Goal: Task Accomplishment & Management: Manage account settings

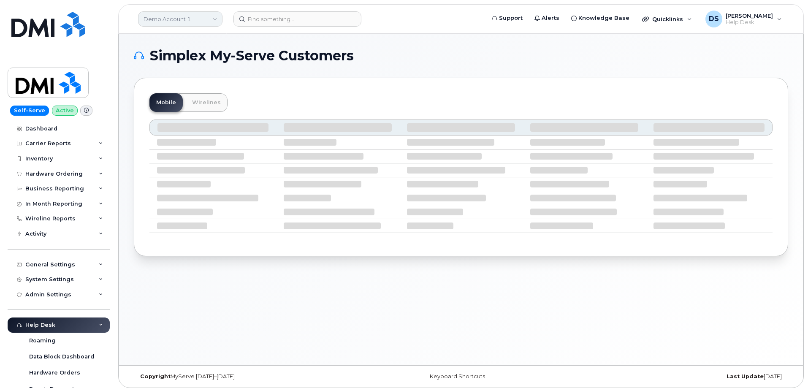
click at [206, 18] on link "Demo Account 1" at bounding box center [180, 18] width 84 height 15
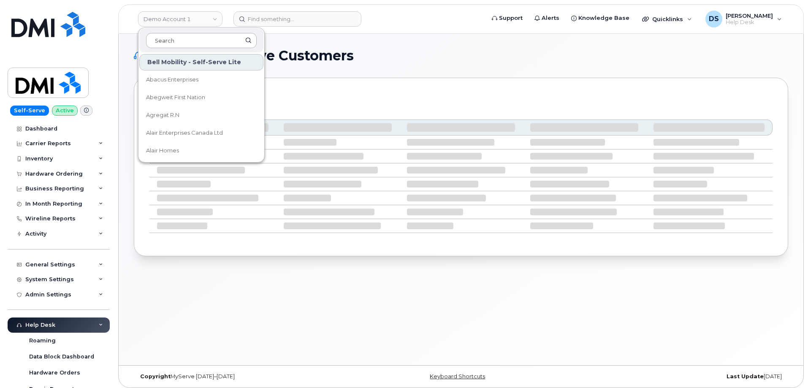
click at [200, 35] on input at bounding box center [201, 40] width 111 height 15
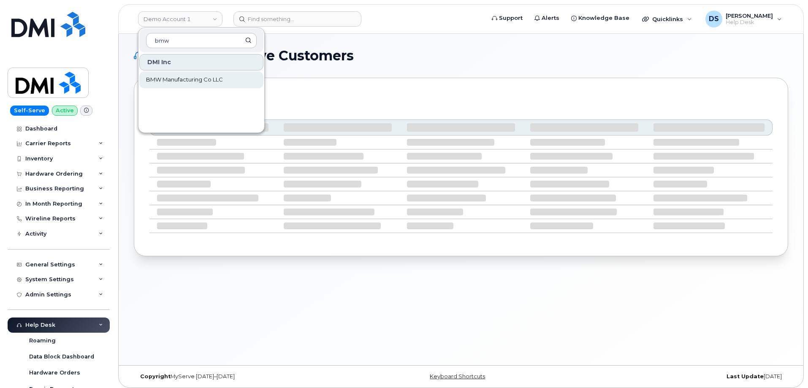
type input "bmw"
click at [208, 78] on span "BMW Manufacturing Co LLC" at bounding box center [184, 80] width 77 height 8
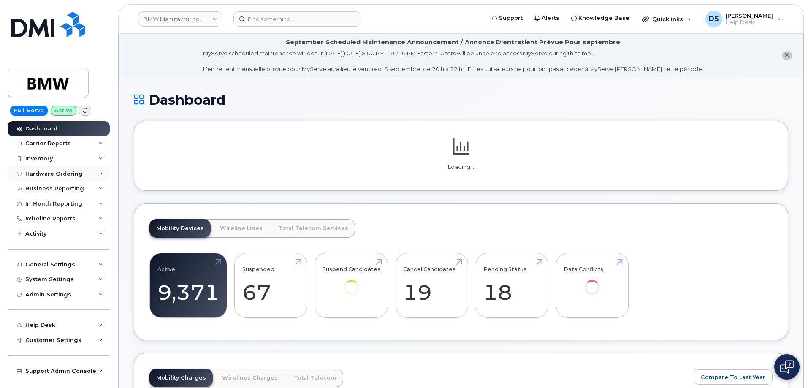
click at [101, 173] on icon at bounding box center [101, 174] width 4 height 4
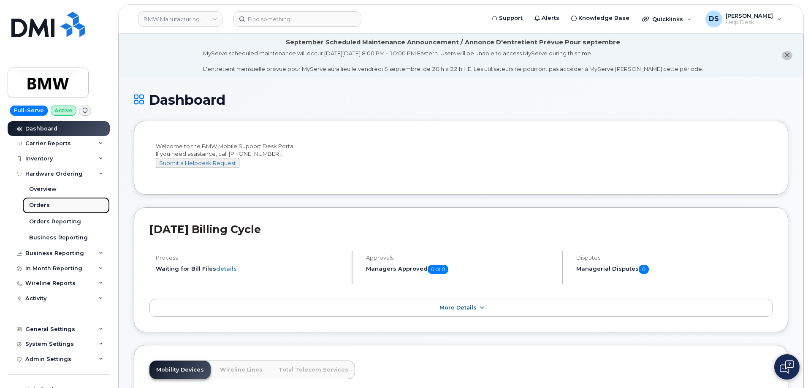
click at [49, 206] on link "Orders" at bounding box center [65, 205] width 87 height 16
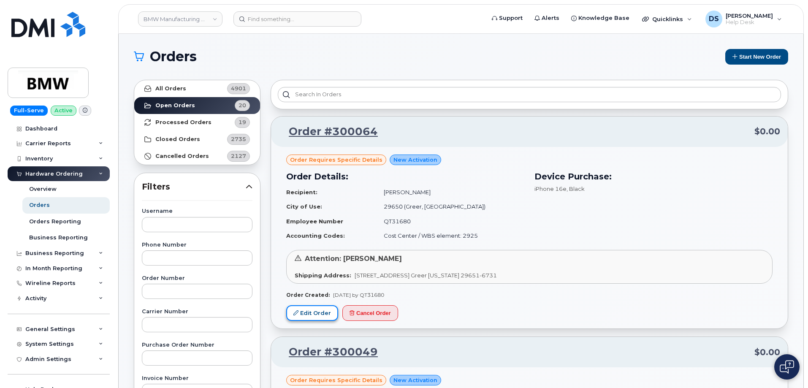
click at [315, 312] on link "Edit Order" at bounding box center [312, 313] width 52 height 16
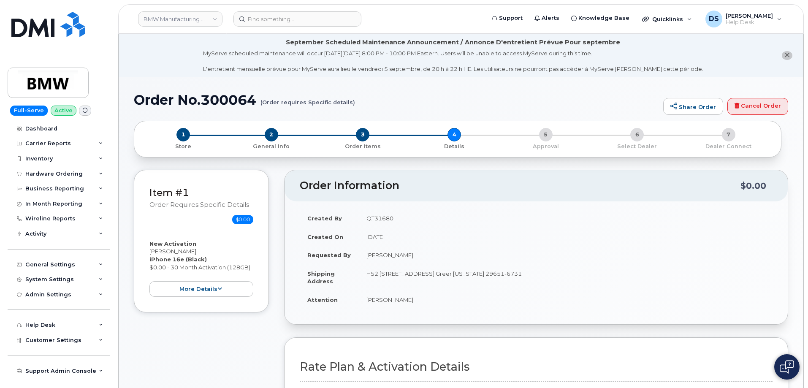
click at [228, 244] on div "New Activation [PERSON_NAME] iPhone 16e (Black) $0.00 - 30 Month Activation (12…" at bounding box center [201, 268] width 104 height 57
click at [219, 289] on icon at bounding box center [219, 288] width 5 height 5
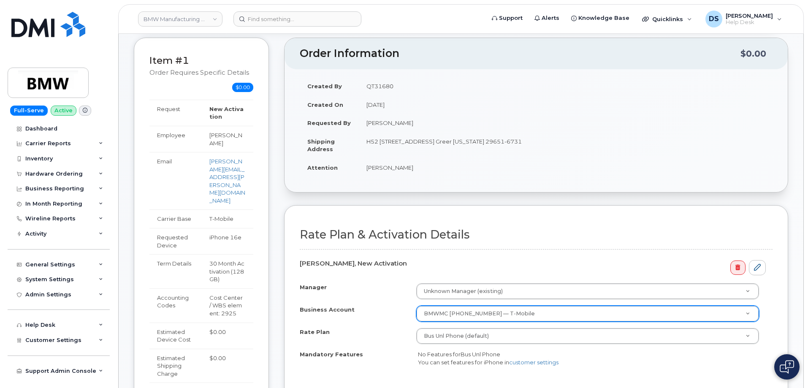
scroll to position [211, 0]
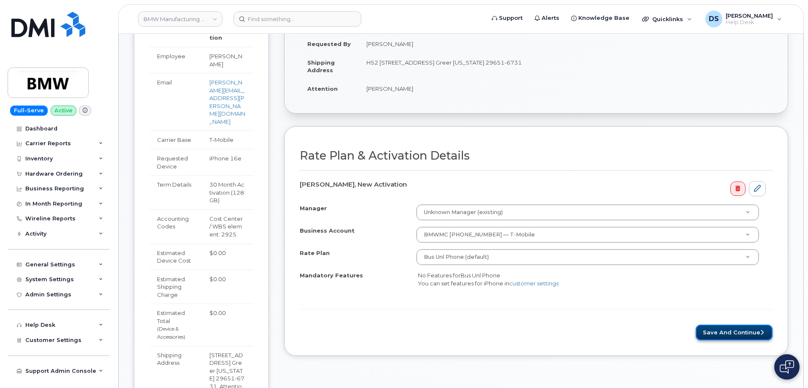
click at [729, 328] on button "Save and Continue" at bounding box center [734, 333] width 77 height 16
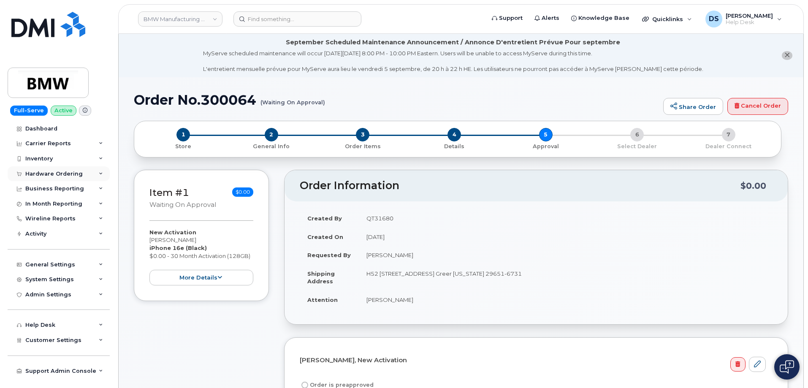
click at [102, 172] on icon at bounding box center [101, 174] width 4 height 4
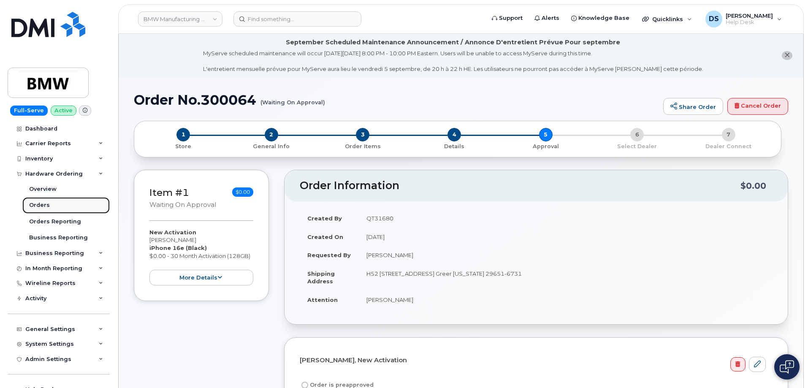
click at [47, 203] on div "Orders" at bounding box center [39, 205] width 21 height 8
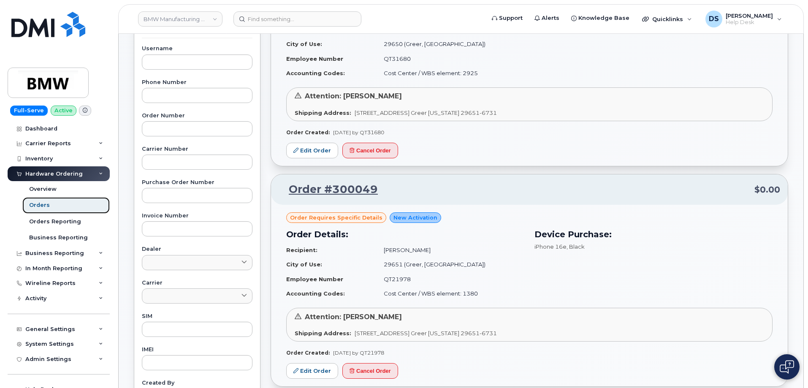
scroll to position [169, 0]
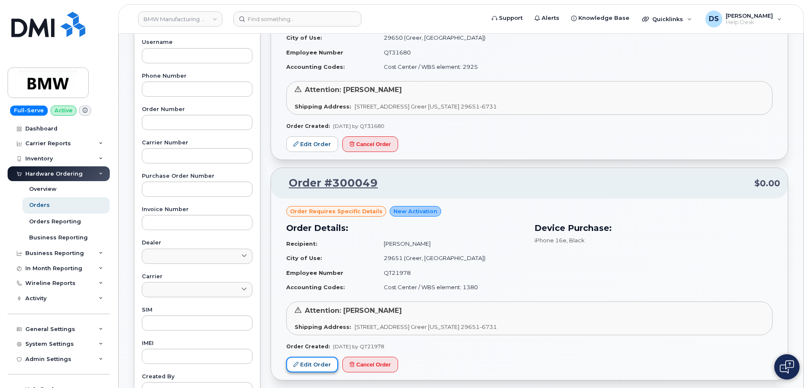
click at [317, 364] on link "Edit Order" at bounding box center [312, 365] width 52 height 16
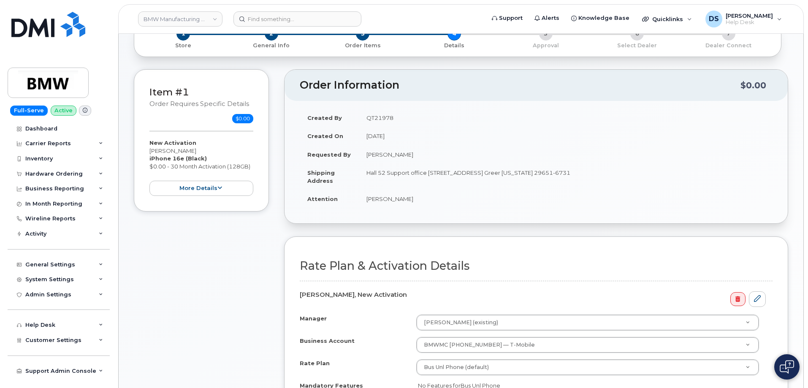
scroll to position [169, 0]
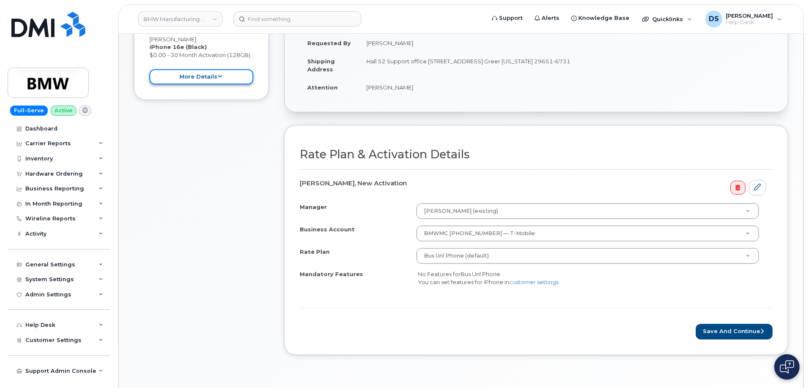
click at [231, 74] on button "more details" at bounding box center [201, 77] width 104 height 16
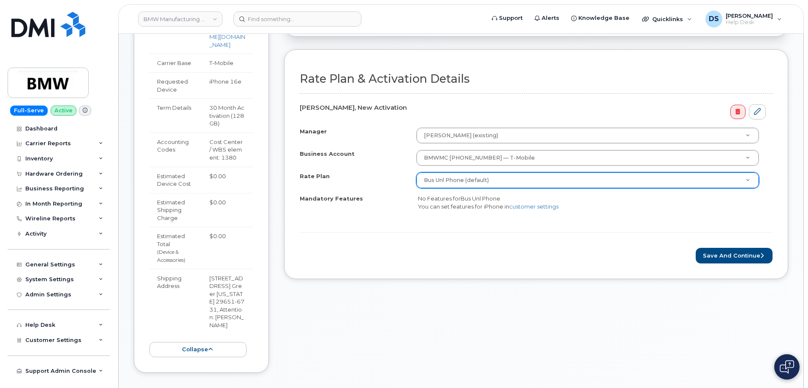
scroll to position [297, 0]
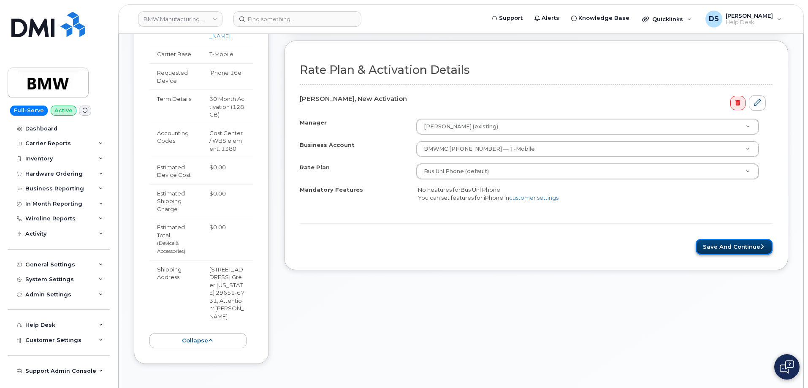
click at [721, 246] on button "Save and Continue" at bounding box center [734, 247] width 77 height 16
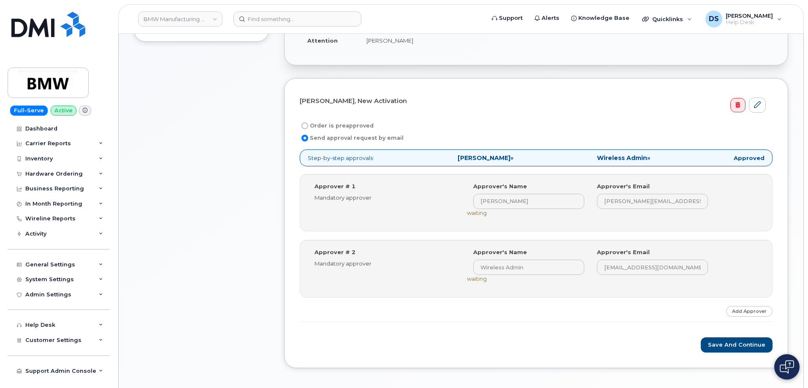
scroll to position [339, 0]
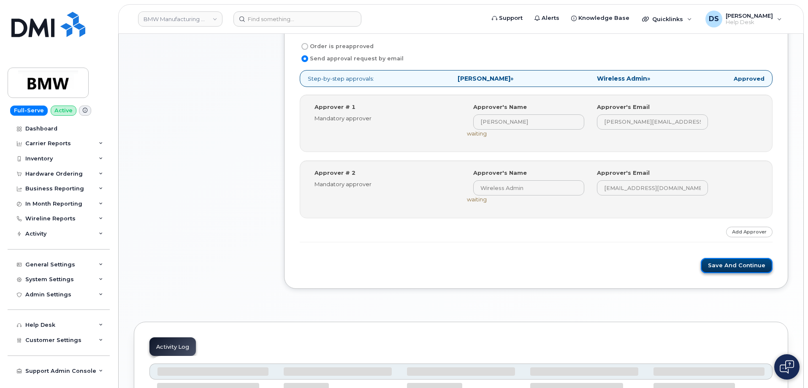
click at [733, 263] on button "Save and Continue" at bounding box center [737, 266] width 72 height 16
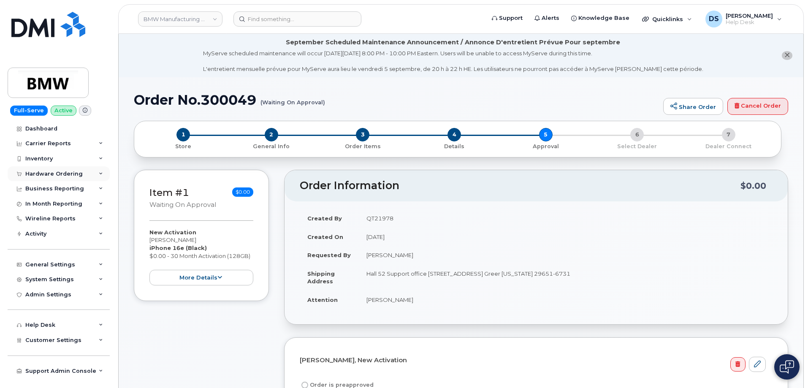
click at [98, 174] on div "Hardware Ordering" at bounding box center [59, 173] width 102 height 15
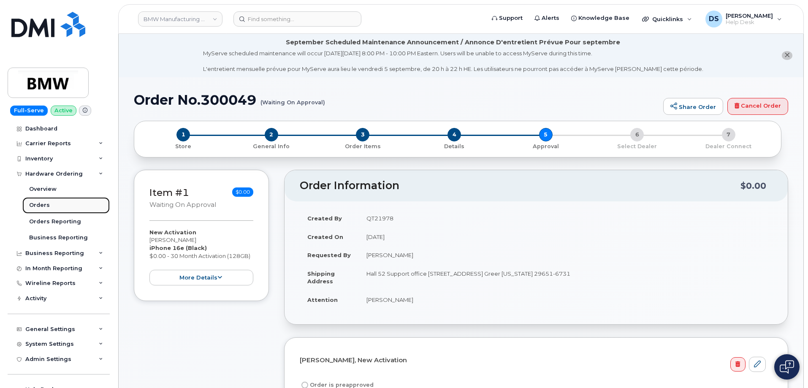
click at [43, 202] on div "Orders" at bounding box center [39, 205] width 21 height 8
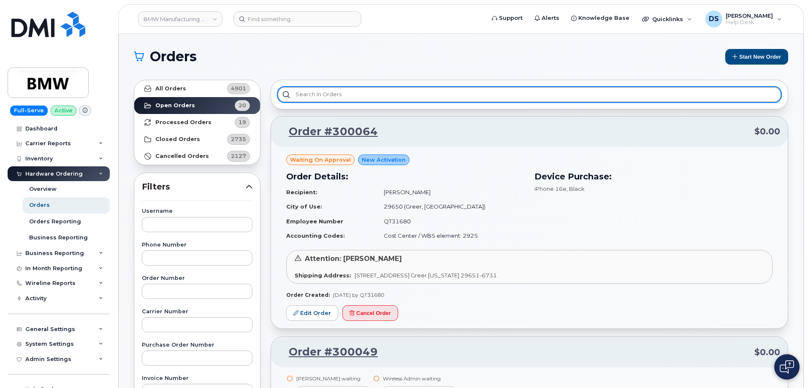
drag, startPoint x: 328, startPoint y: 92, endPoint x: 334, endPoint y: 87, distance: 7.8
click at [329, 91] on input "text" at bounding box center [529, 94] width 503 height 15
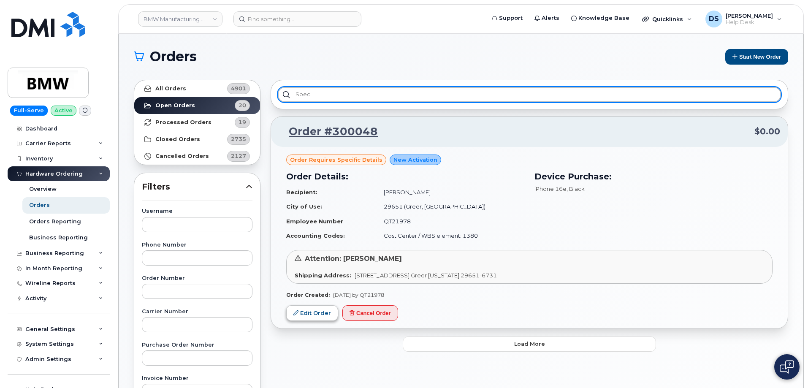
type input "spec"
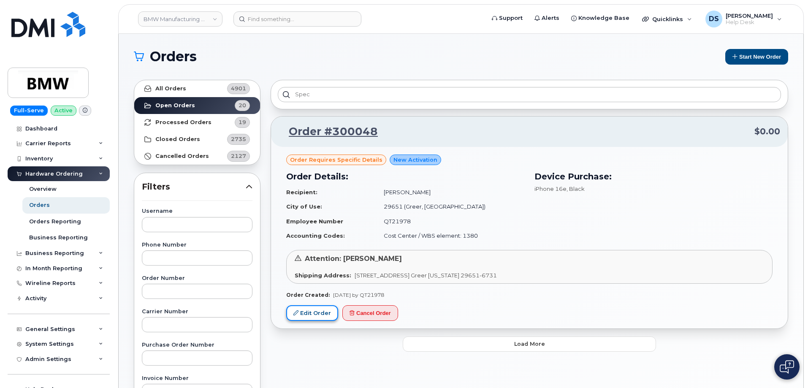
click at [322, 312] on link "Edit Order" at bounding box center [312, 313] width 52 height 16
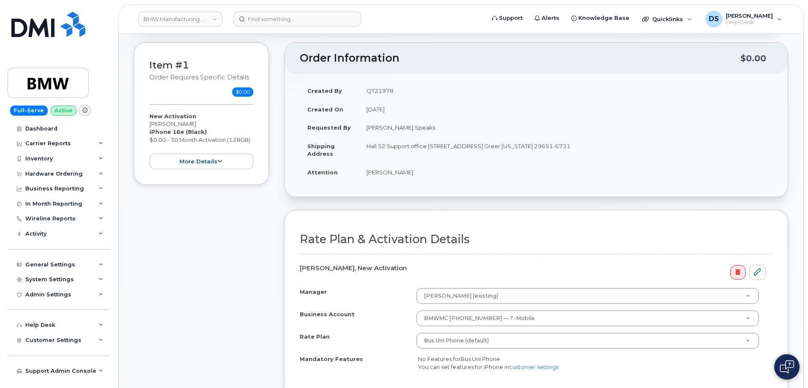
scroll to position [127, 0]
click at [221, 158] on button "more details" at bounding box center [201, 163] width 104 height 16
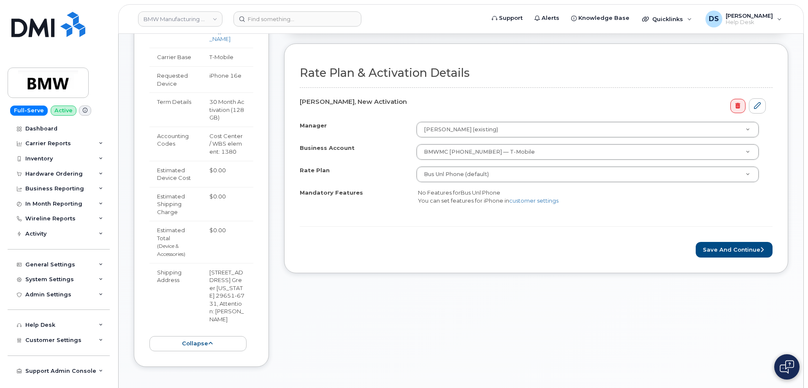
scroll to position [296, 0]
click at [727, 247] on button "Save and Continue" at bounding box center [734, 248] width 77 height 16
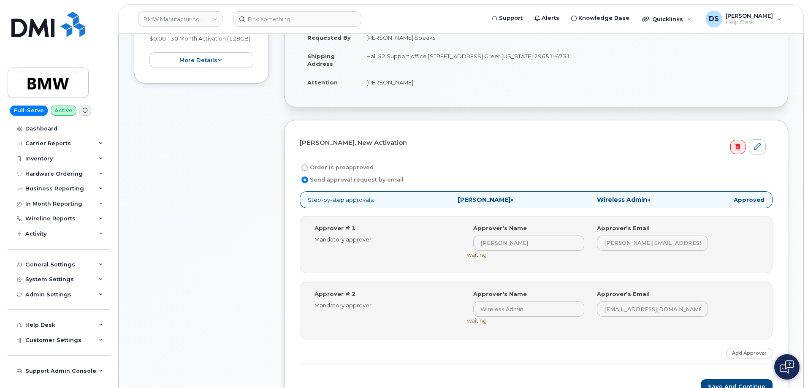
scroll to position [338, 0]
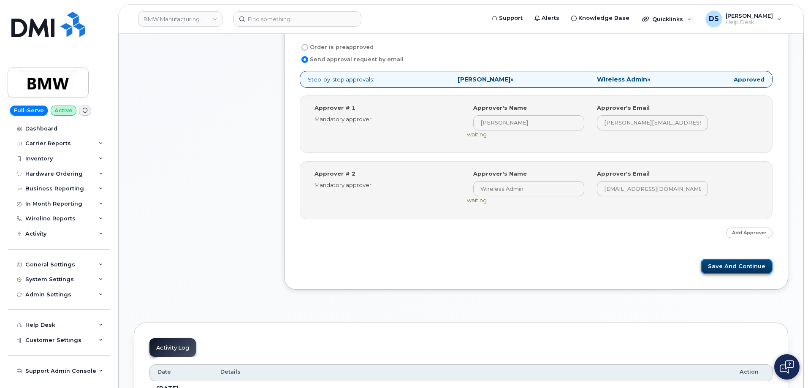
click at [719, 263] on button "Save and Continue" at bounding box center [737, 267] width 72 height 16
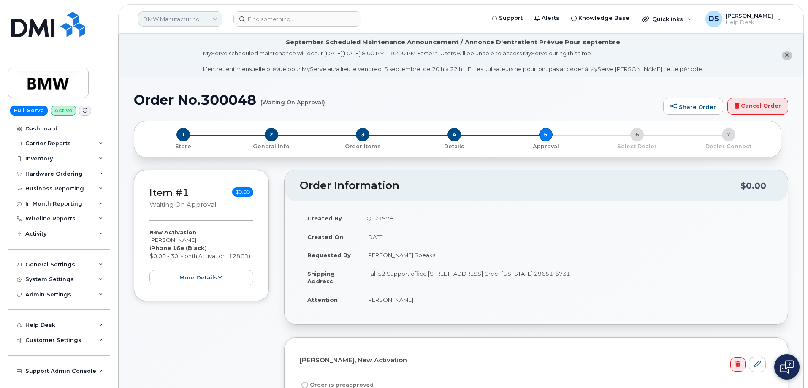
drag, startPoint x: 214, startPoint y: 18, endPoint x: 209, endPoint y: 24, distance: 7.9
click at [214, 18] on link "BMW Manufacturing Co LLC" at bounding box center [180, 18] width 84 height 15
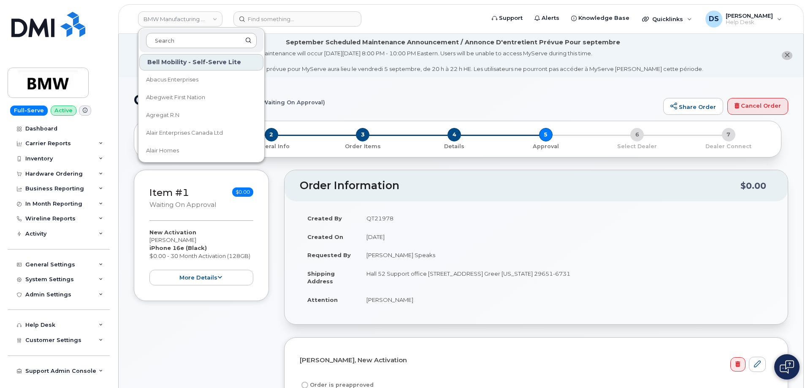
drag, startPoint x: 191, startPoint y: 41, endPoint x: 196, endPoint y: 42, distance: 5.2
click at [191, 38] on input at bounding box center [201, 40] width 111 height 15
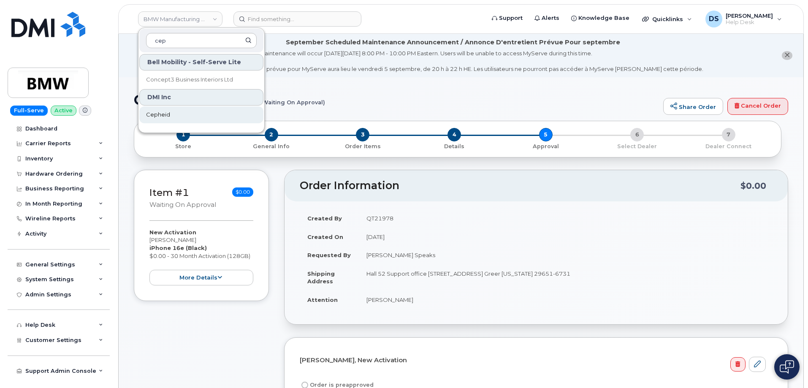
type input "cep"
click at [179, 111] on link "Cepheid" at bounding box center [201, 114] width 124 height 17
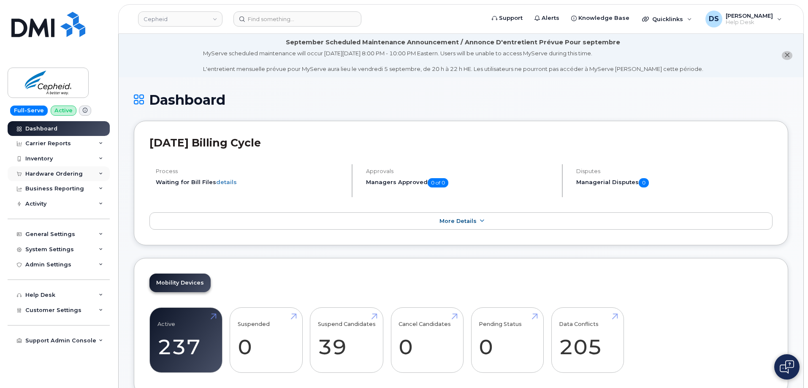
click at [103, 172] on icon at bounding box center [101, 174] width 4 height 4
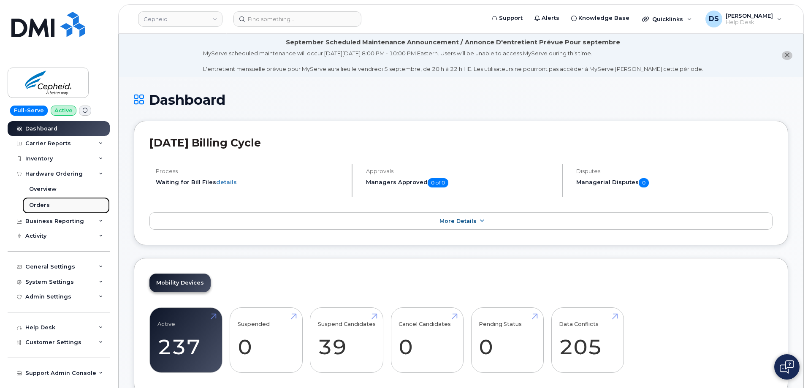
click at [39, 205] on div "Orders" at bounding box center [39, 205] width 21 height 8
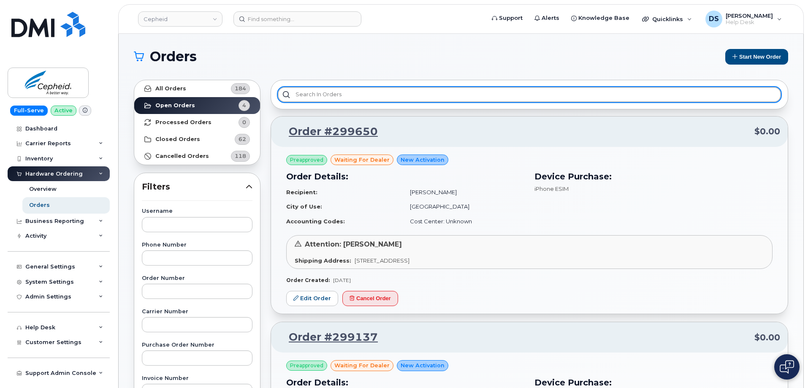
click at [334, 95] on input "text" at bounding box center [529, 94] width 503 height 15
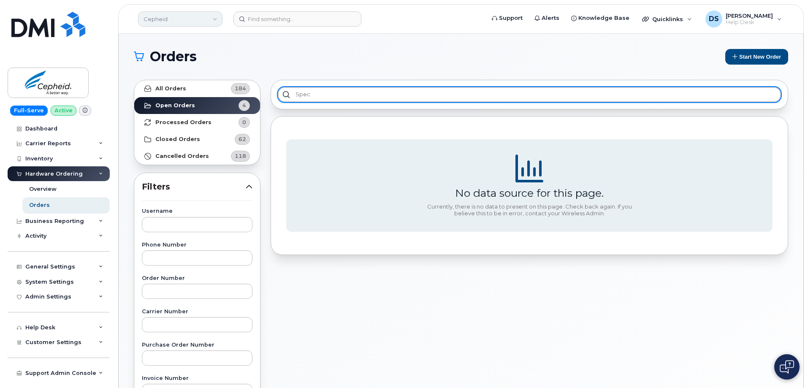
type input "spec"
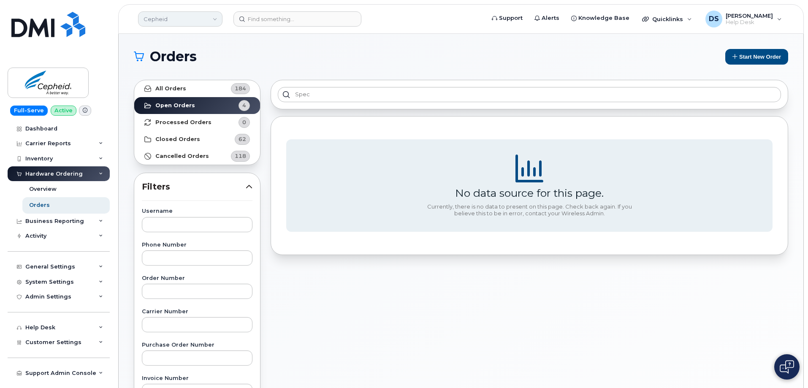
click at [218, 18] on link "Cepheid" at bounding box center [180, 18] width 84 height 15
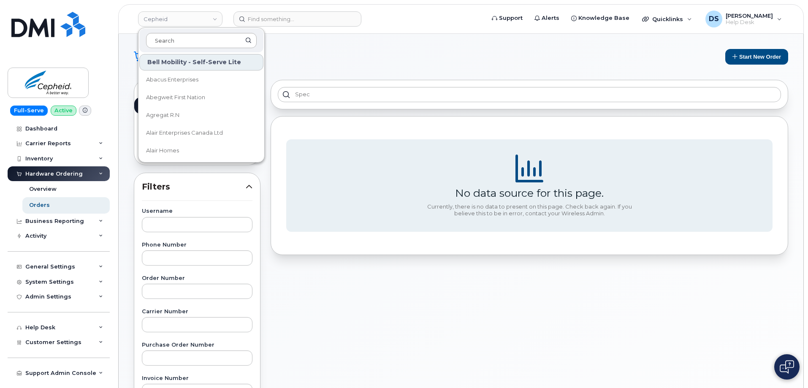
drag, startPoint x: 176, startPoint y: 40, endPoint x: 183, endPoint y: 42, distance: 7.2
click at [182, 41] on input at bounding box center [201, 40] width 111 height 15
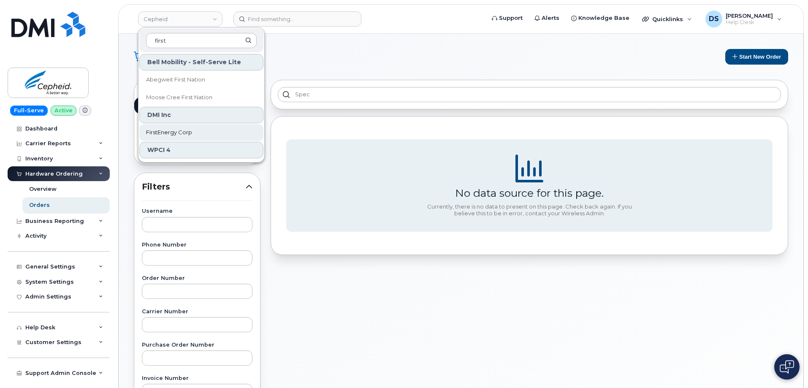
type input "first"
click at [175, 130] on span "FirstEnergy Corp" at bounding box center [169, 132] width 46 height 8
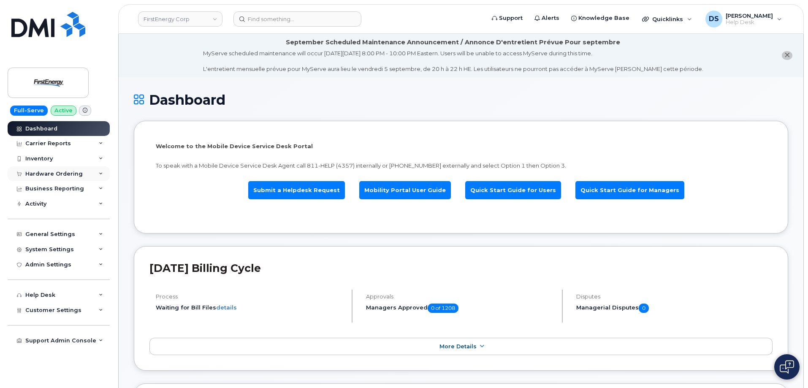
click at [100, 172] on icon at bounding box center [101, 174] width 4 height 4
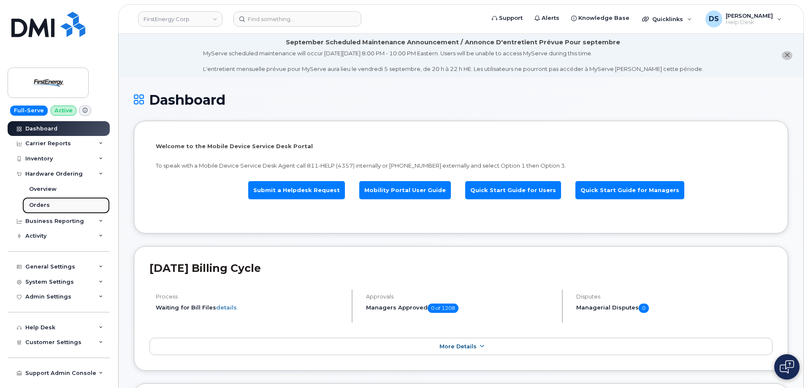
click at [49, 205] on link "Orders" at bounding box center [65, 205] width 87 height 16
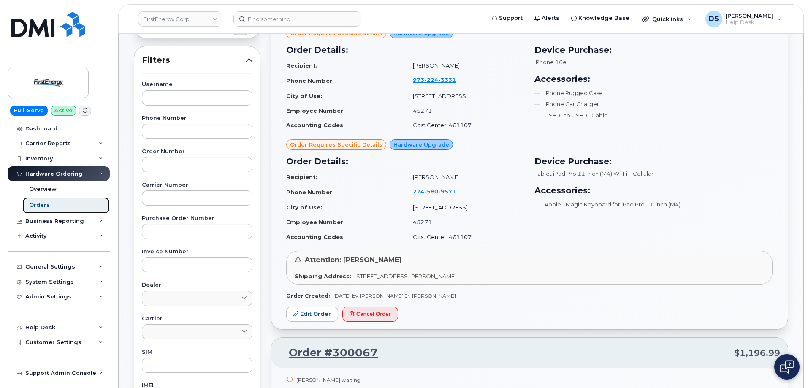
scroll to position [169, 0]
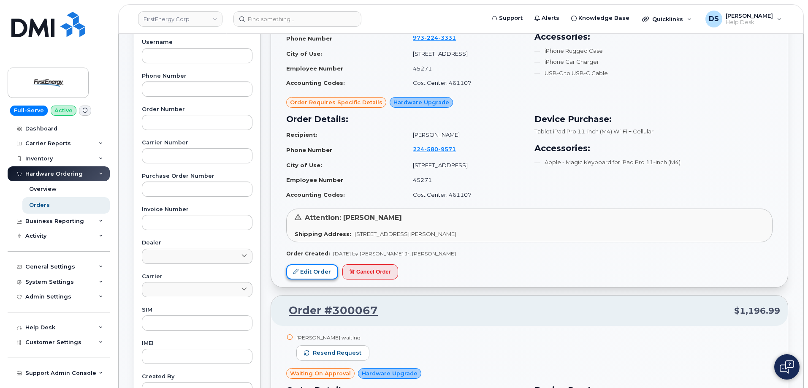
click at [321, 270] on link "Edit Order" at bounding box center [312, 272] width 52 height 16
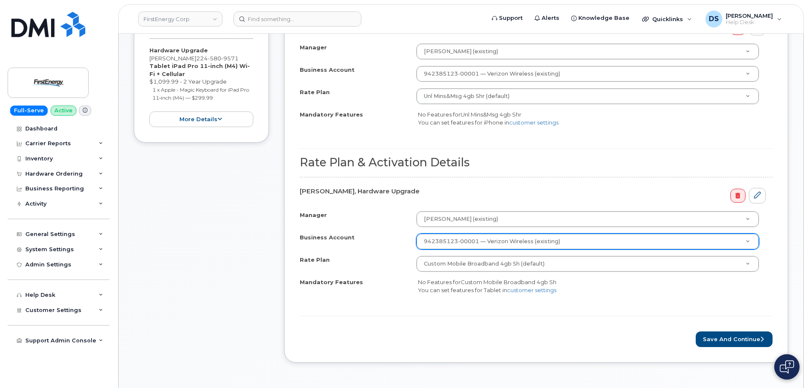
scroll to position [422, 0]
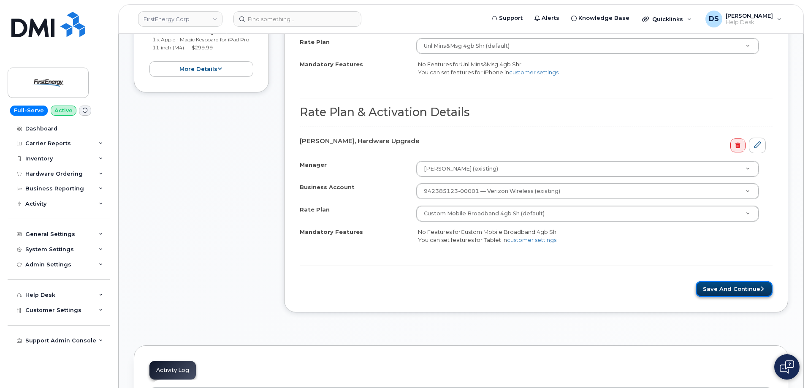
click at [725, 287] on button "Save and Continue" at bounding box center [734, 289] width 77 height 16
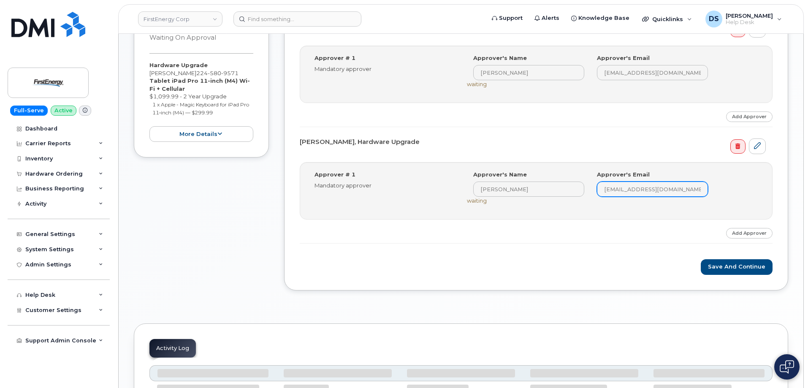
scroll to position [339, 0]
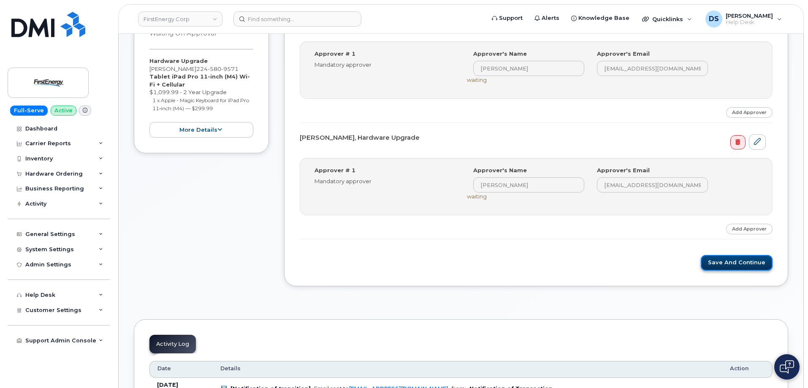
click at [732, 262] on button "Save and Continue" at bounding box center [737, 263] width 72 height 16
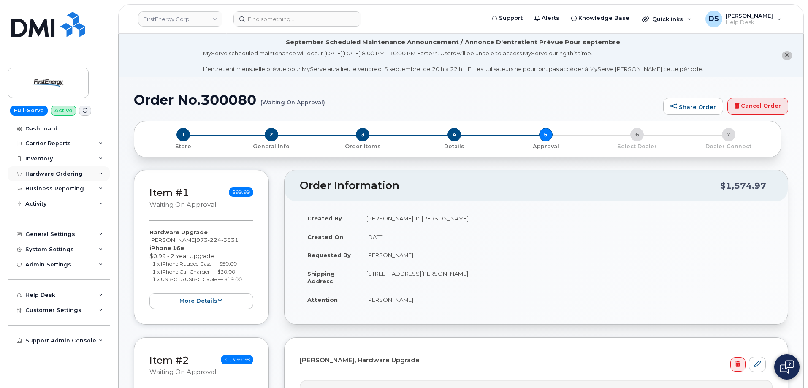
click at [101, 174] on icon at bounding box center [101, 174] width 4 height 4
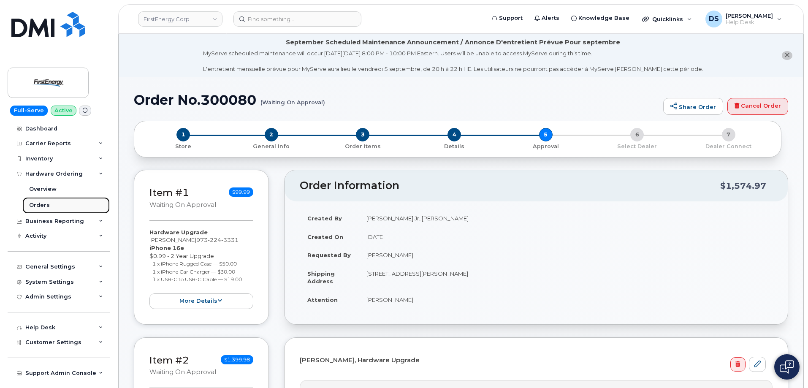
click at [49, 204] on link "Orders" at bounding box center [65, 205] width 87 height 16
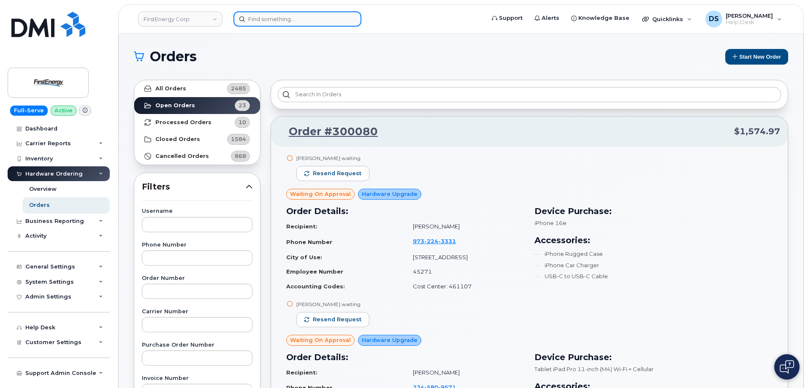
click at [276, 19] on input at bounding box center [297, 18] width 128 height 15
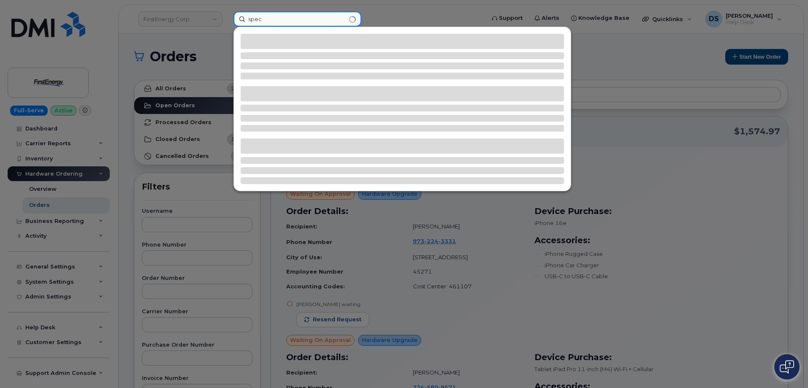
click at [341, 15] on input "spec" at bounding box center [297, 18] width 128 height 15
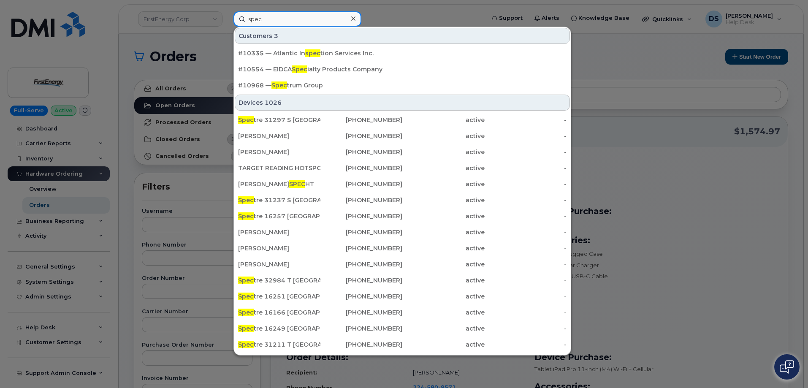
type input "spec"
click at [411, 15] on div at bounding box center [404, 194] width 808 height 388
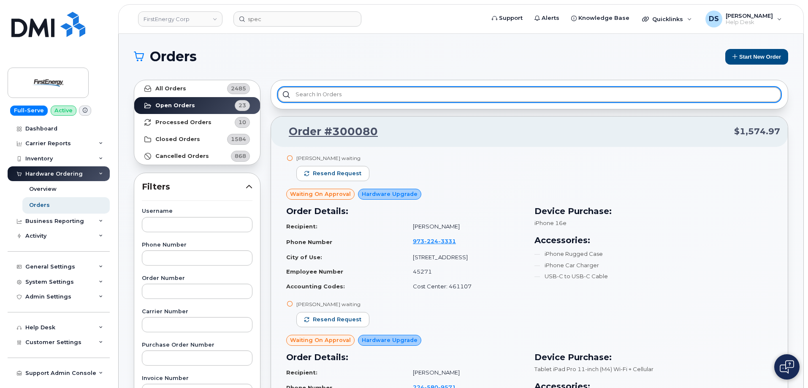
drag, startPoint x: 378, startPoint y: 92, endPoint x: 382, endPoint y: 88, distance: 6.0
click at [379, 91] on input "text" at bounding box center [529, 94] width 503 height 15
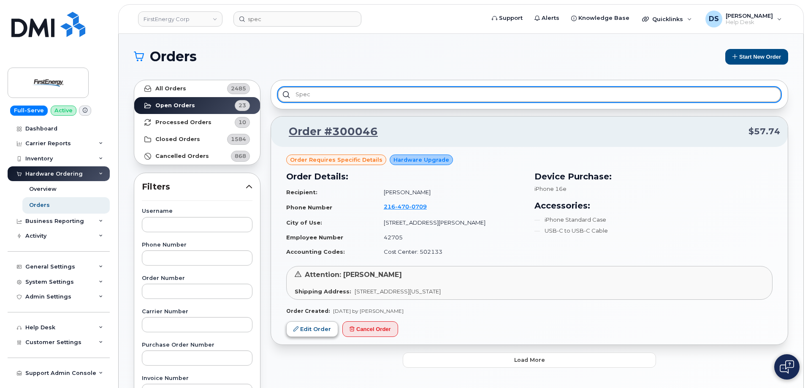
type input "spec"
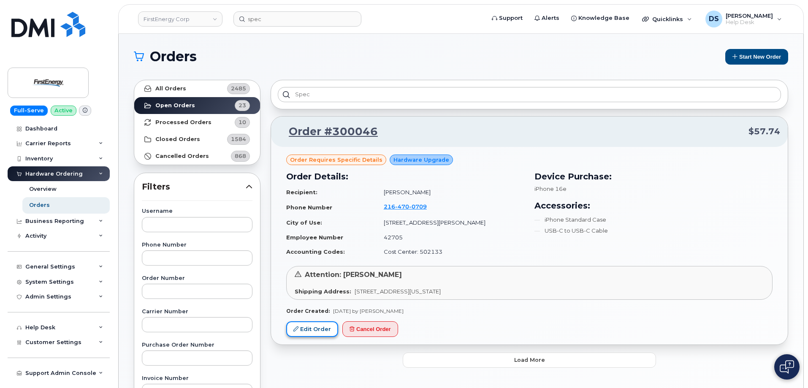
click at [325, 326] on link "Edit Order" at bounding box center [312, 329] width 52 height 16
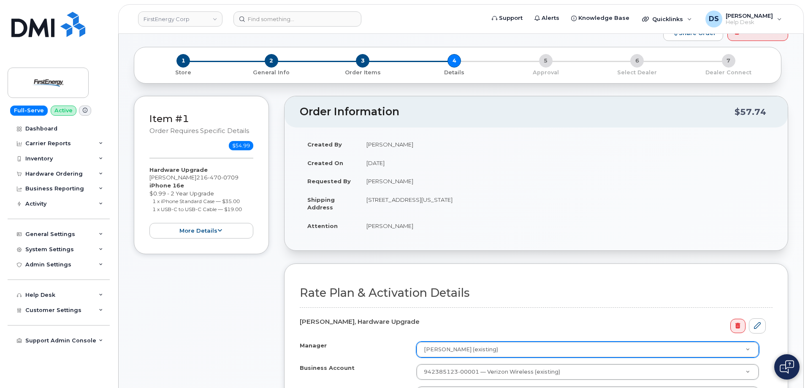
scroll to position [253, 0]
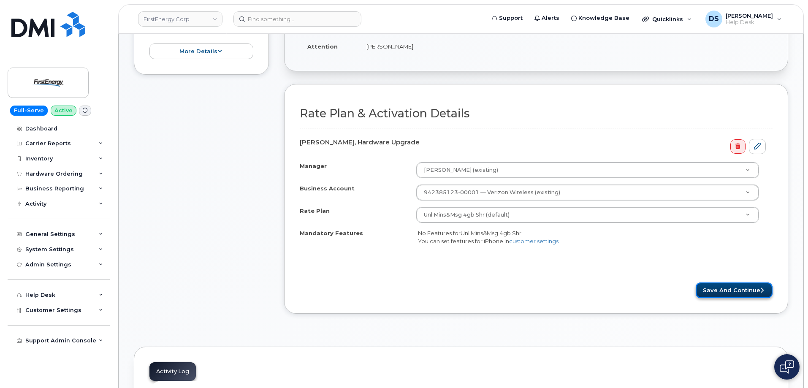
click at [731, 289] on button "Save and Continue" at bounding box center [734, 290] width 77 height 16
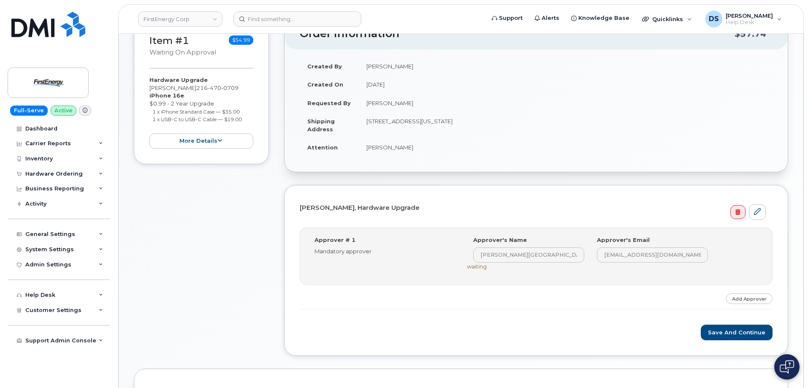
scroll to position [265, 0]
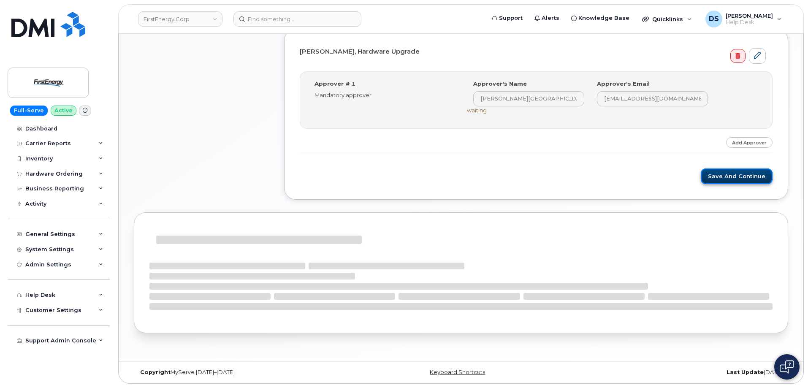
click at [739, 175] on button "Save and Continue" at bounding box center [737, 176] width 72 height 16
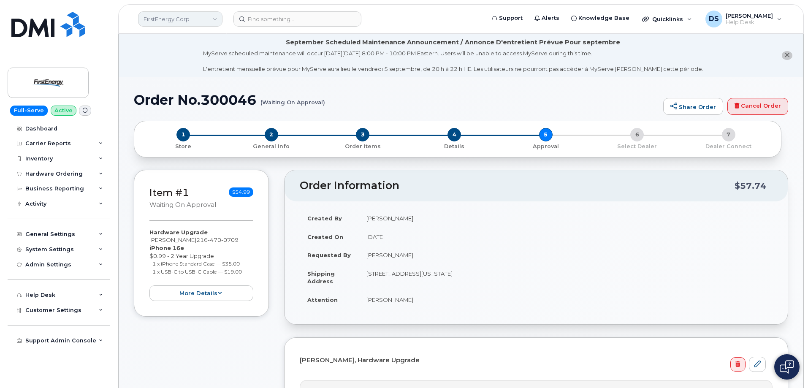
drag, startPoint x: 213, startPoint y: 16, endPoint x: 210, endPoint y: 21, distance: 5.9
click at [214, 16] on link "FirstEnergy Corp" at bounding box center [180, 18] width 84 height 15
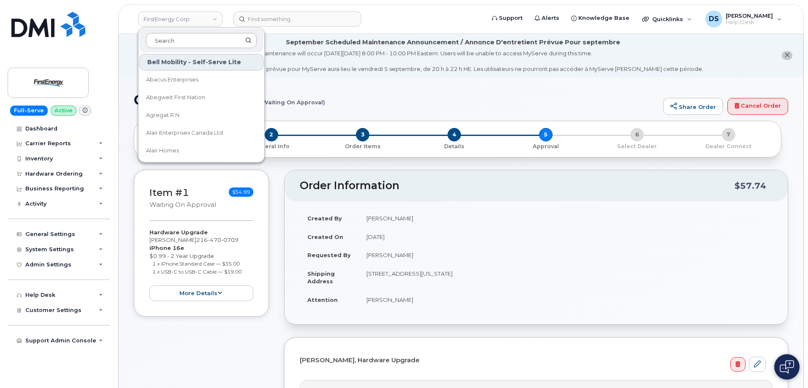
drag, startPoint x: 193, startPoint y: 40, endPoint x: 195, endPoint y: 33, distance: 7.4
click at [194, 34] on input at bounding box center [201, 40] width 111 height 15
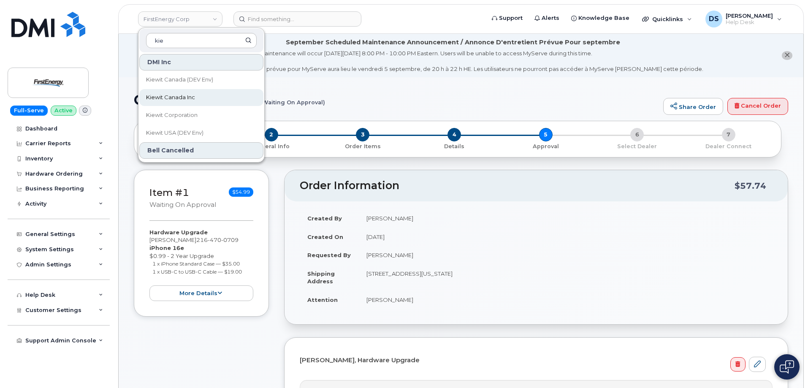
type input "kie"
click at [188, 95] on span "Kiewit Canada Inc" at bounding box center [170, 97] width 49 height 8
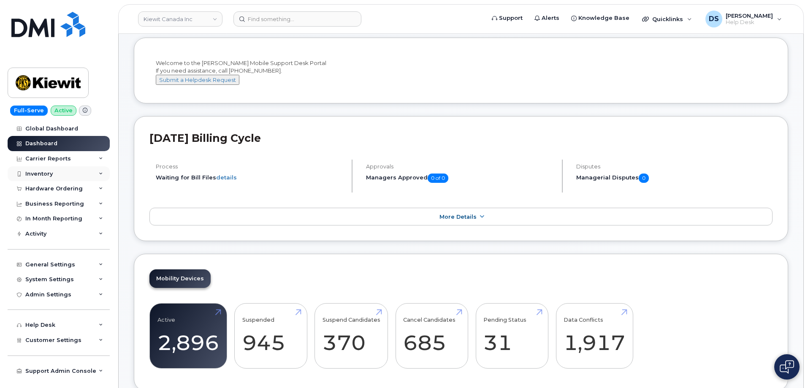
scroll to position [211, 0]
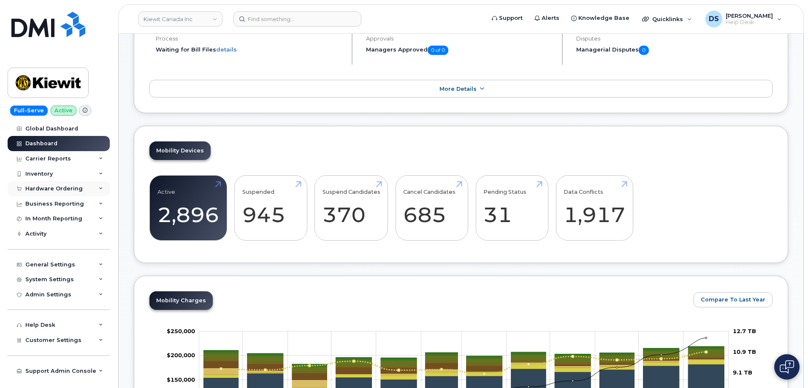
click at [101, 187] on icon at bounding box center [101, 189] width 4 height 4
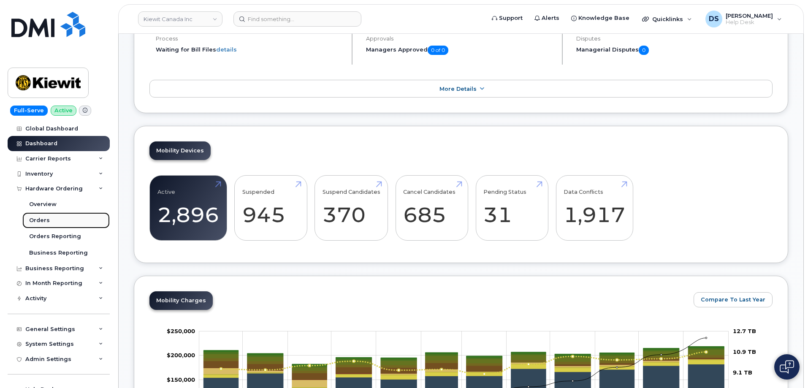
click at [47, 219] on div "Orders" at bounding box center [39, 221] width 21 height 8
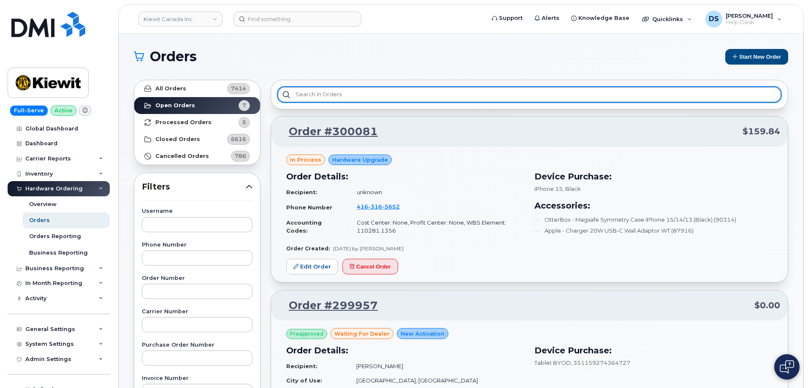
click at [345, 93] on input "text" at bounding box center [529, 94] width 503 height 15
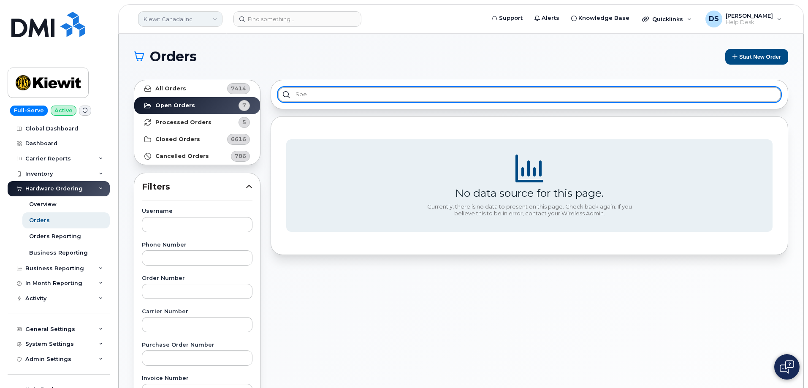
type input "spe"
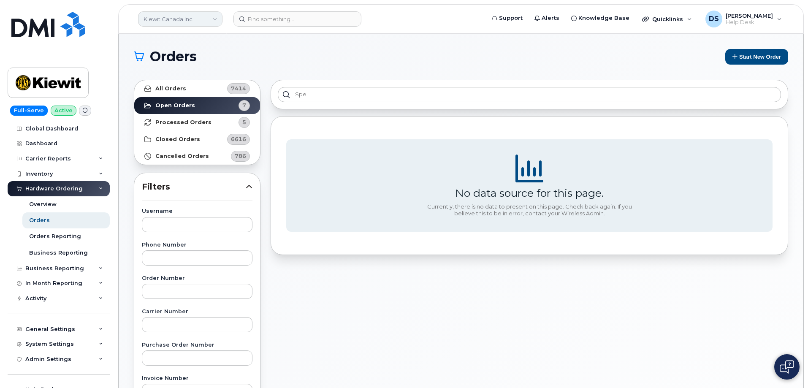
click at [217, 16] on link "Kiewit Canada Inc" at bounding box center [180, 18] width 84 height 15
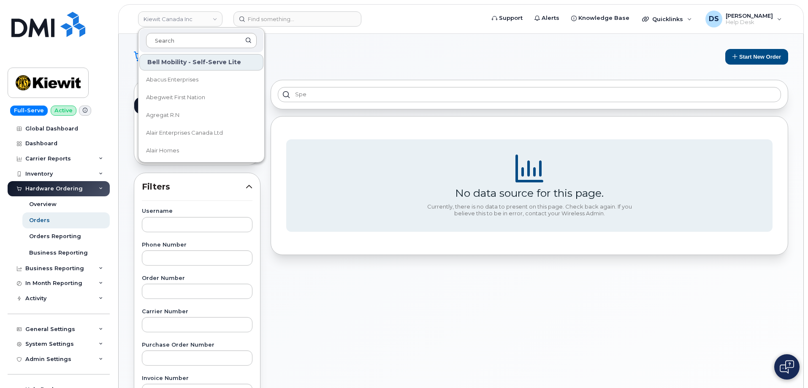
click at [181, 34] on input at bounding box center [201, 40] width 111 height 15
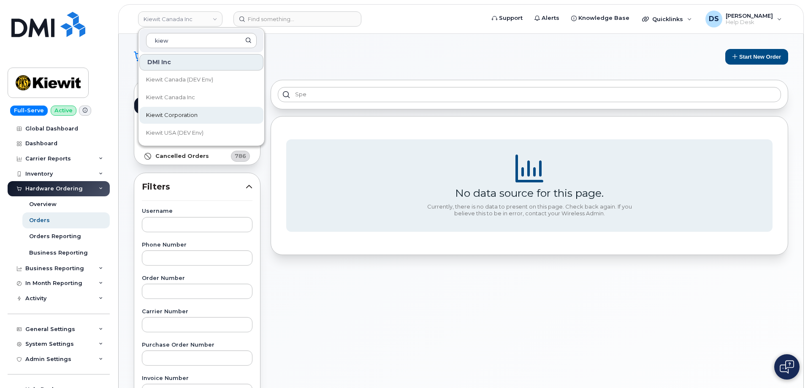
type input "kiew"
click at [189, 112] on span "Kiewit Corporation" at bounding box center [172, 115] width 52 height 8
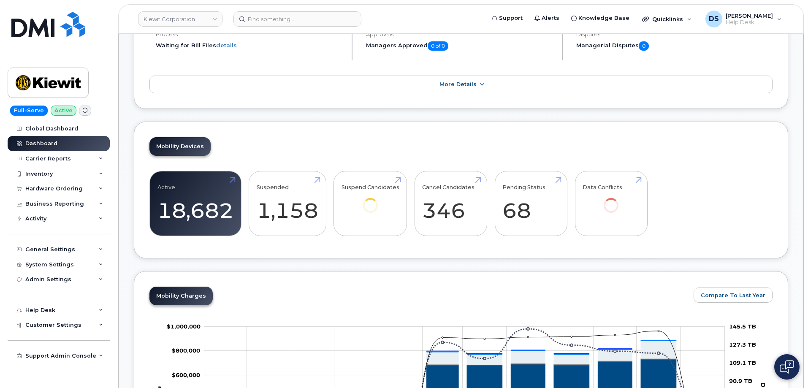
scroll to position [253, 0]
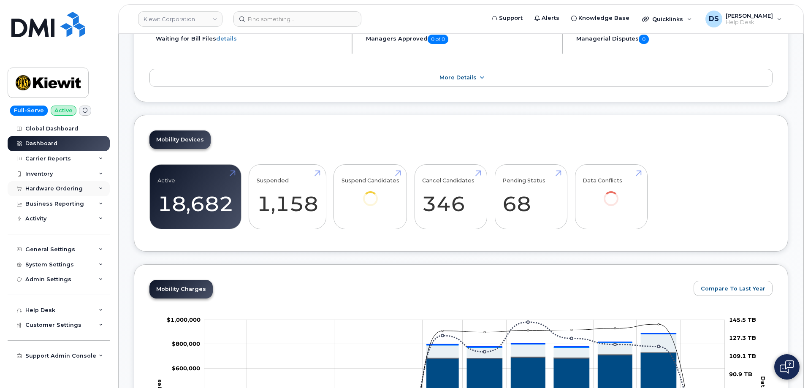
click at [101, 185] on div "Hardware Ordering" at bounding box center [59, 188] width 102 height 15
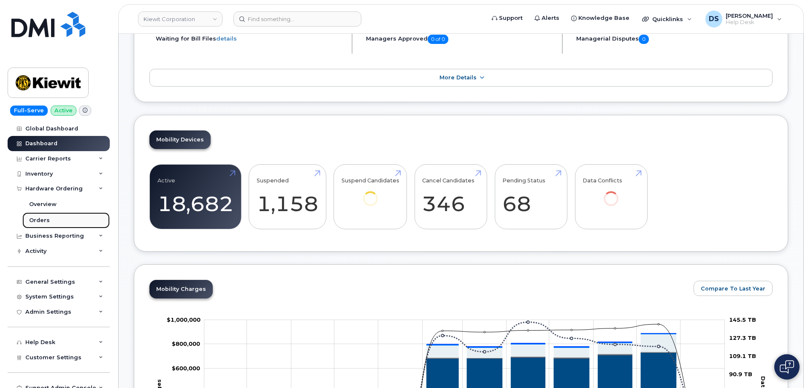
click at [52, 218] on link "Orders" at bounding box center [65, 220] width 87 height 16
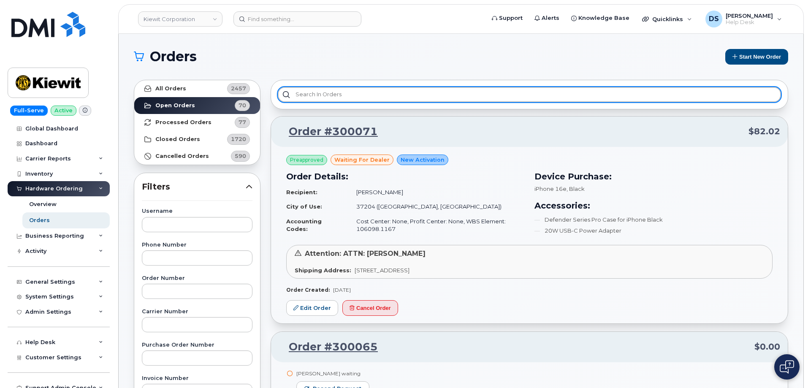
drag, startPoint x: 311, startPoint y: 91, endPoint x: 323, endPoint y: 96, distance: 13.6
click at [311, 91] on input "text" at bounding box center [529, 94] width 503 height 15
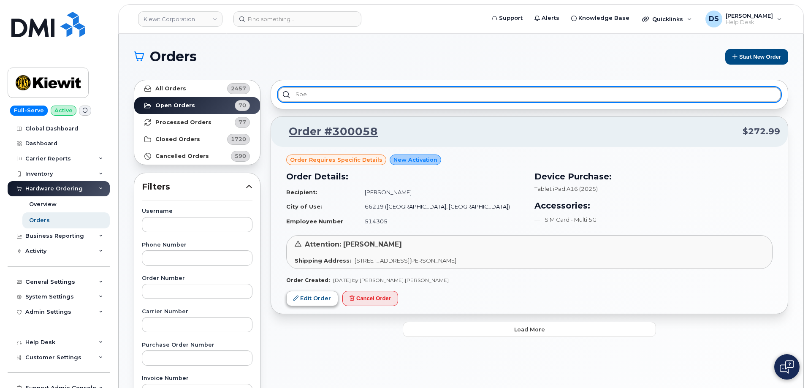
type input "spe"
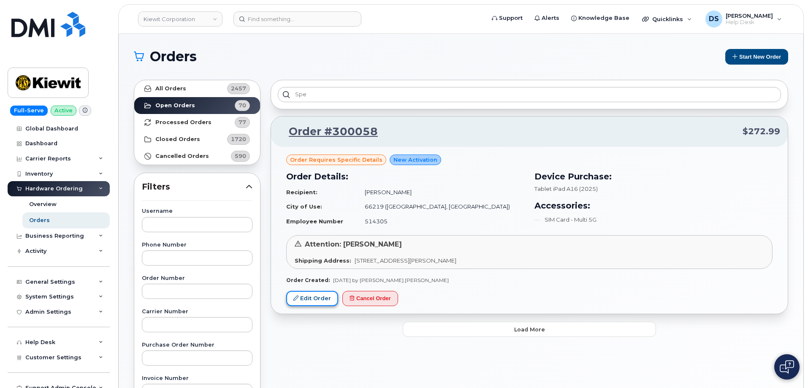
click at [325, 297] on link "Edit Order" at bounding box center [312, 299] width 52 height 16
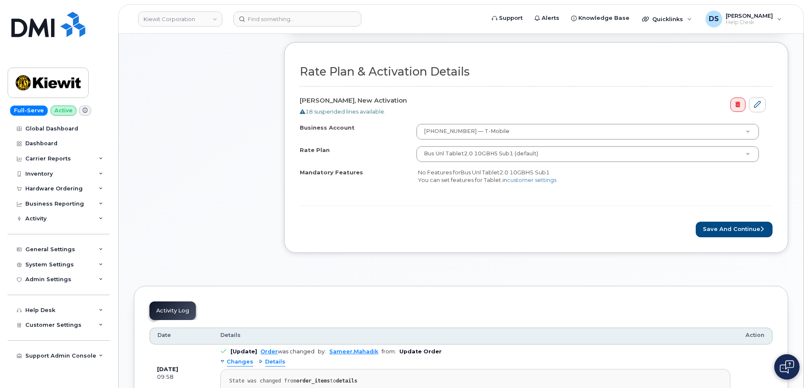
scroll to position [296, 0]
click at [721, 230] on button "Save and Continue" at bounding box center [734, 229] width 77 height 16
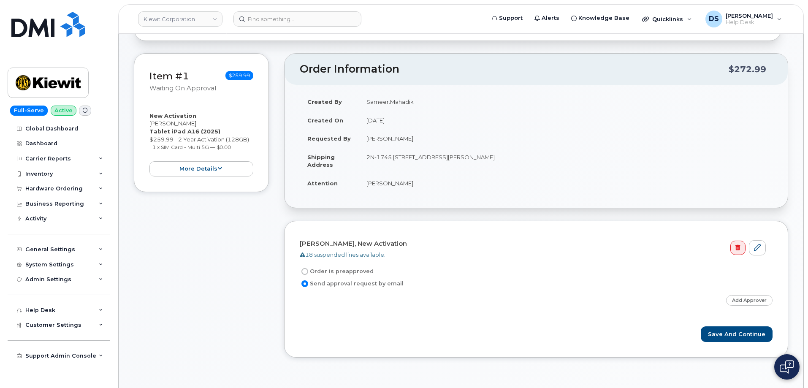
scroll to position [253, 0]
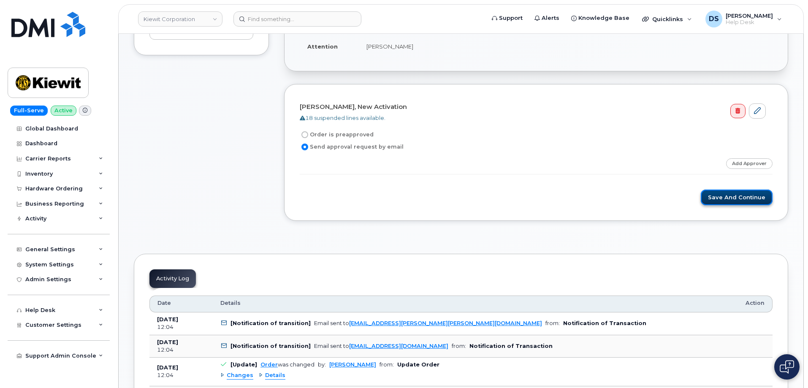
click at [732, 197] on button "Save and Continue" at bounding box center [737, 198] width 72 height 16
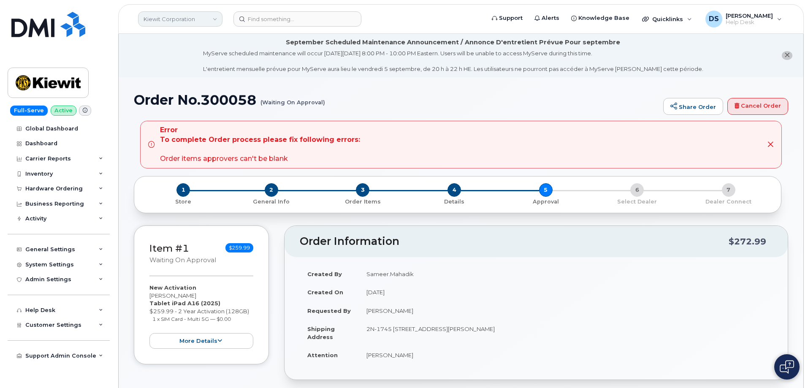
click at [216, 17] on link "Kiewit Corporation" at bounding box center [180, 18] width 84 height 15
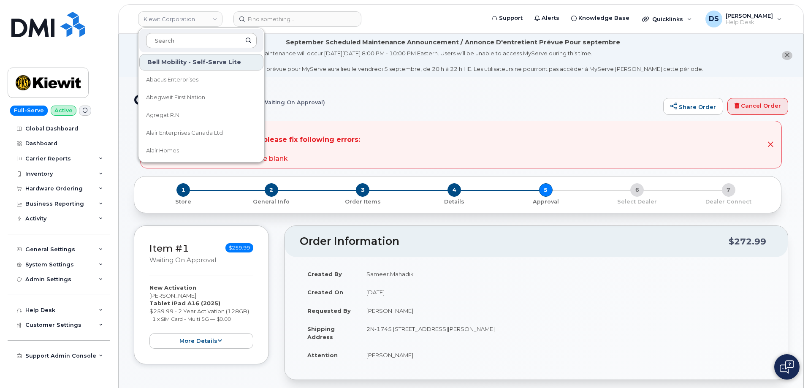
click at [189, 38] on input at bounding box center [201, 40] width 111 height 15
type input "z"
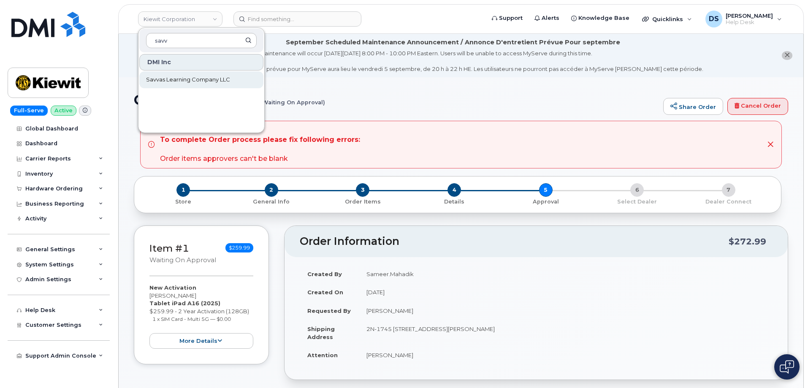
type input "savv"
click at [171, 76] on span "Savvas Learning Company LLC" at bounding box center [188, 80] width 84 height 8
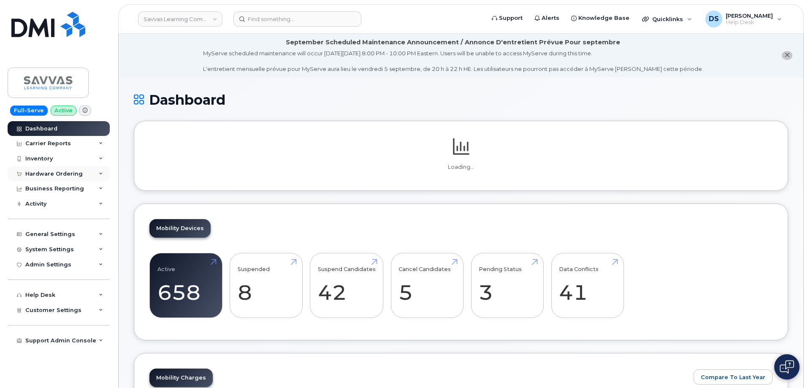
drag, startPoint x: 104, startPoint y: 171, endPoint x: 96, endPoint y: 175, distance: 8.9
click at [103, 171] on div "Hardware Ordering" at bounding box center [59, 173] width 102 height 15
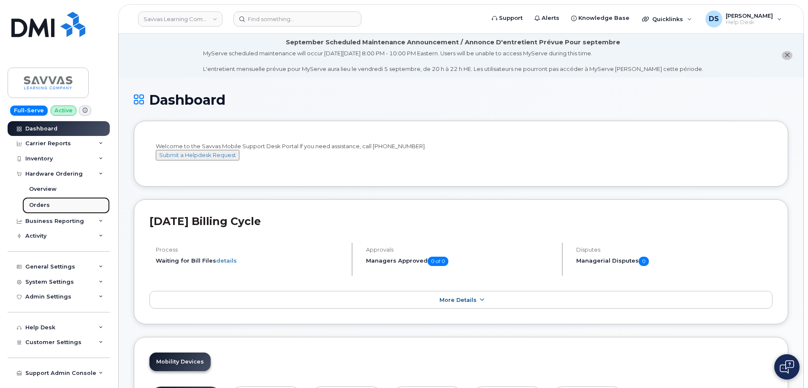
click at [52, 204] on link "Orders" at bounding box center [65, 205] width 87 height 16
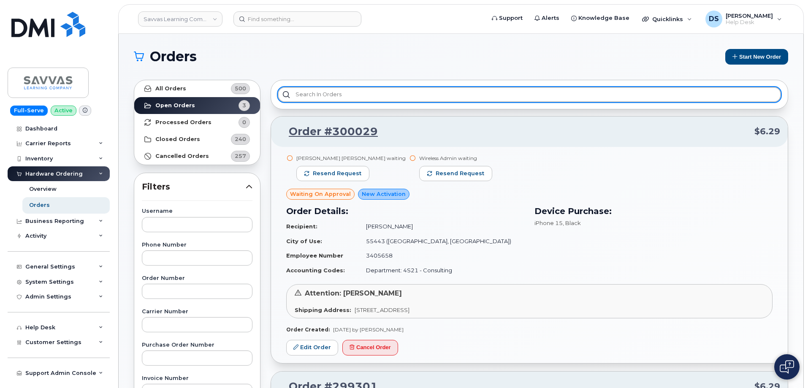
click at [354, 93] on input "text" at bounding box center [529, 94] width 503 height 15
type input "spe"
